Goal: Task Accomplishment & Management: Manage account settings

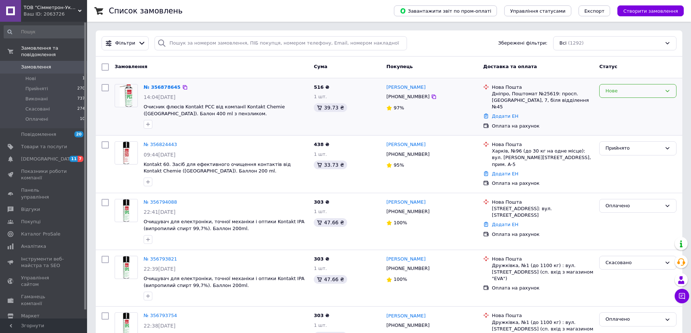
click at [630, 86] on div "Нове" at bounding box center [637, 91] width 77 height 14
click at [625, 110] on li "Прийнято" at bounding box center [638, 105] width 77 height 13
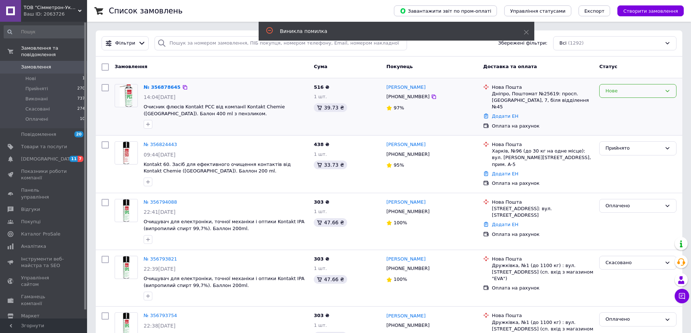
click at [664, 93] on div "Нове" at bounding box center [637, 91] width 77 height 14
click at [620, 110] on li "Прийнято" at bounding box center [638, 105] width 77 height 13
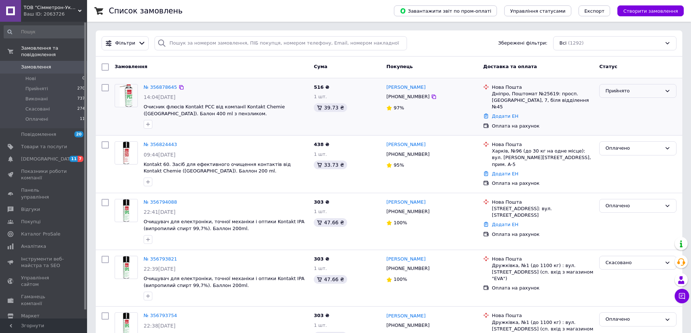
click at [612, 93] on div "Прийнято" at bounding box center [633, 91] width 56 height 8
click at [635, 129] on li "Оплачено" at bounding box center [638, 132] width 77 height 13
